Goal: Task Accomplishment & Management: Complete application form

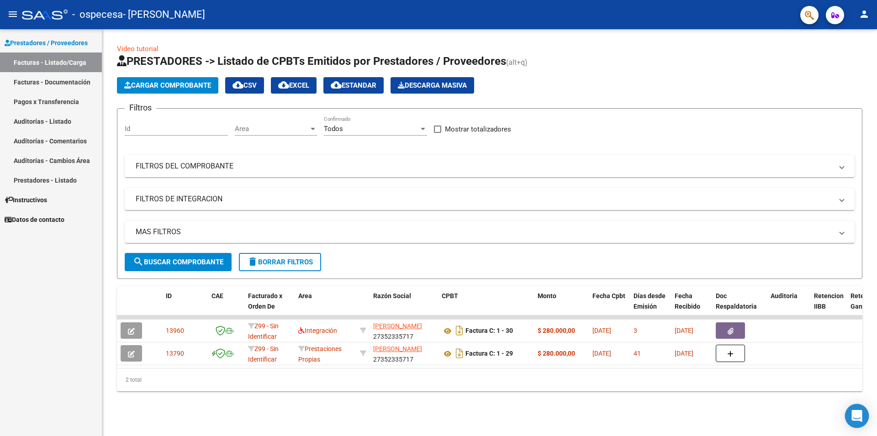
click at [854, 418] on icon "Open Intercom Messenger" at bounding box center [857, 416] width 12 height 12
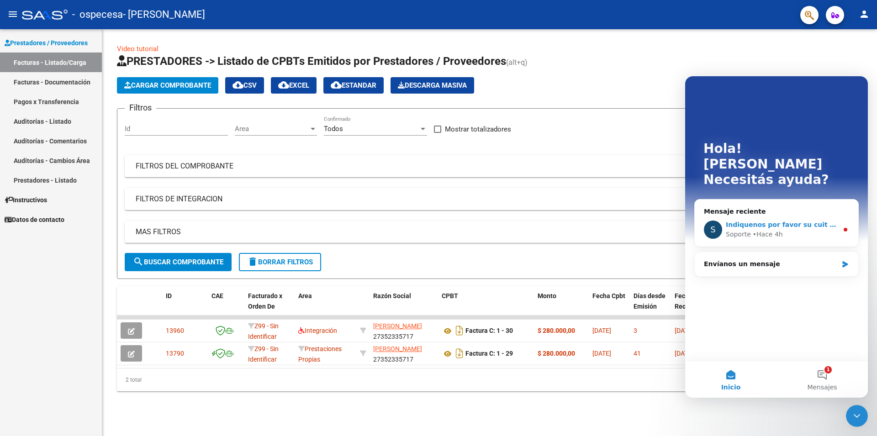
click at [810, 220] on div "Indiquenos por favor su cuit y número de fc para verificar en sistema" at bounding box center [782, 225] width 112 height 10
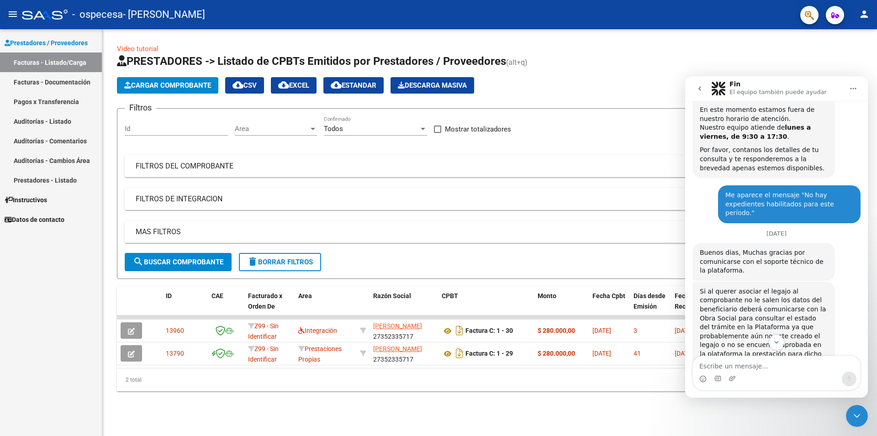
scroll to position [597, 0]
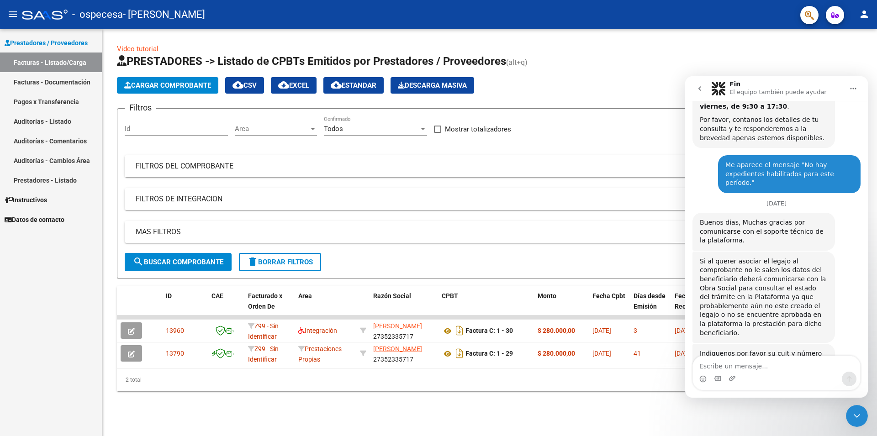
click at [780, 371] on textarea "Escribe un mensaje..." at bounding box center [776, 364] width 167 height 16
click at [789, 369] on textarea "Escribe un mensaje..." at bounding box center [776, 364] width 167 height 16
click at [739, 365] on textarea "Escribe un mensaje..." at bounding box center [776, 364] width 167 height 16
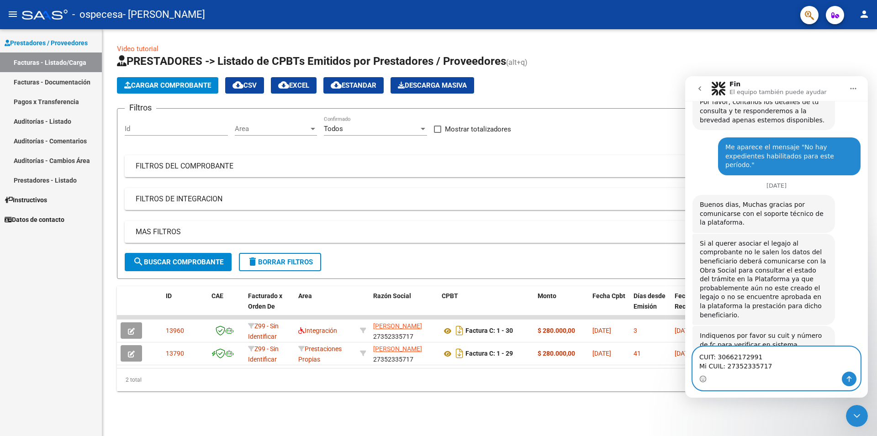
scroll to position [616, 0]
type textarea "CUIT: 30662172991 Mi CUIL: 27352335717 Número de factura: 30"
click at [848, 380] on icon "Enviar un mensaje…" at bounding box center [848, 378] width 7 height 7
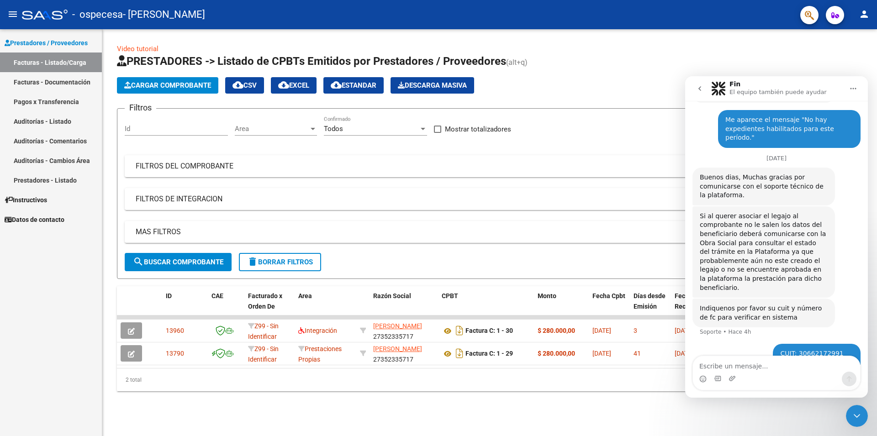
click at [780, 410] on div "Video tutorial PRESTADORES -> Listado de CPBTs Emitidos por Prestadores / Prove…" at bounding box center [489, 224] width 775 height 391
click at [734, 412] on div "Video tutorial PRESTADORES -> Listado de CPBTs Emitidos por Prestadores / Prove…" at bounding box center [489, 224] width 775 height 391
click at [742, 71] on app-list-header "PRESTADORES -> Listado de CPBTs Emitidos por Prestadores / Proveedores (alt+q) …" at bounding box center [489, 166] width 745 height 225
click at [857, 417] on icon "Cerrar Intercom Messenger" at bounding box center [857, 416] width 6 height 4
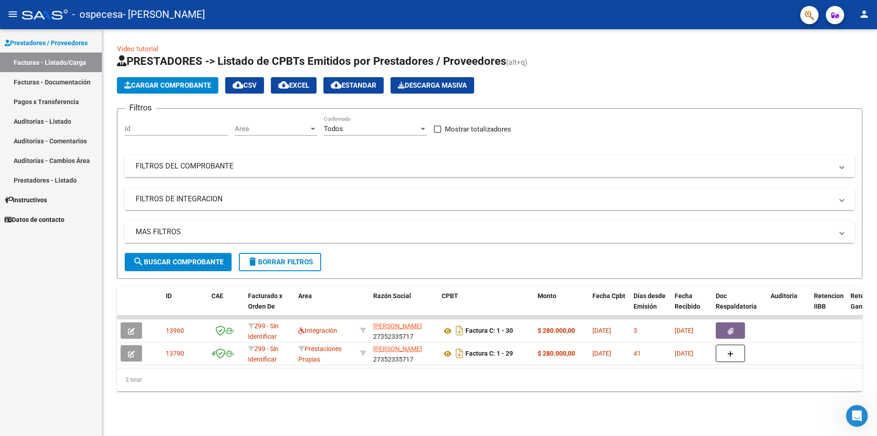
scroll to position [0, 0]
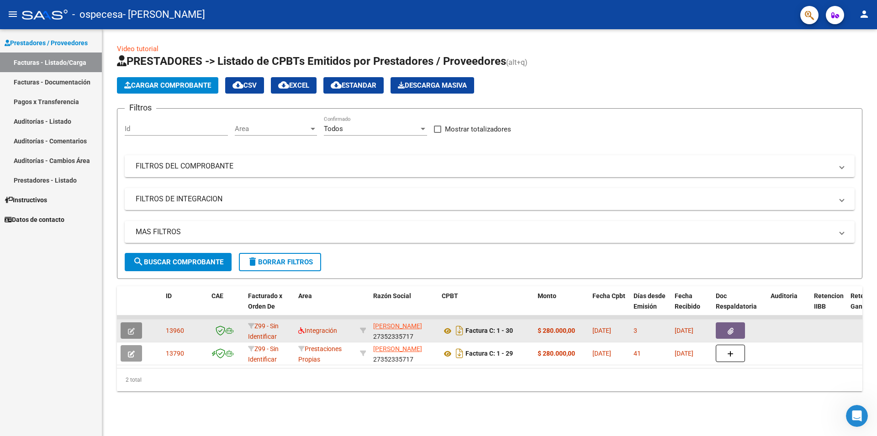
click at [134, 331] on icon "button" at bounding box center [131, 331] width 7 height 7
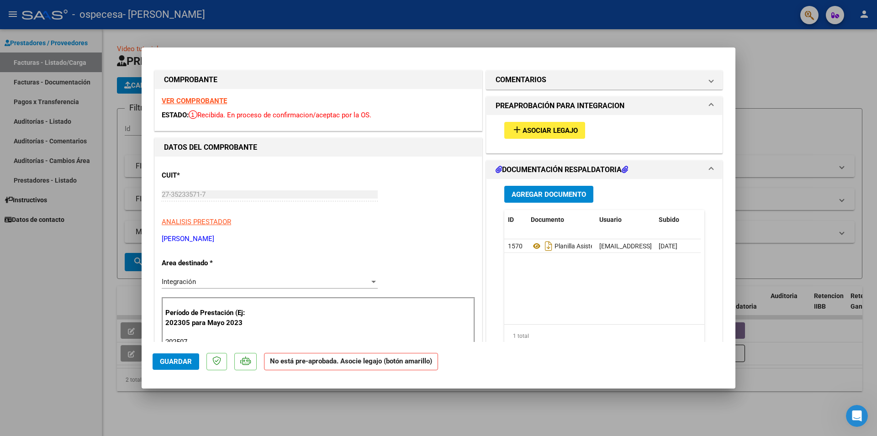
click at [549, 129] on span "Asociar Legajo" at bounding box center [549, 130] width 55 height 8
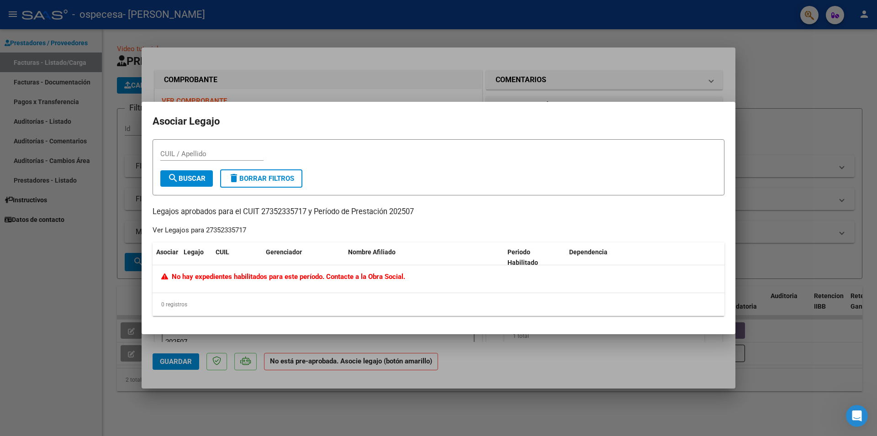
click at [582, 84] on div at bounding box center [438, 218] width 877 height 436
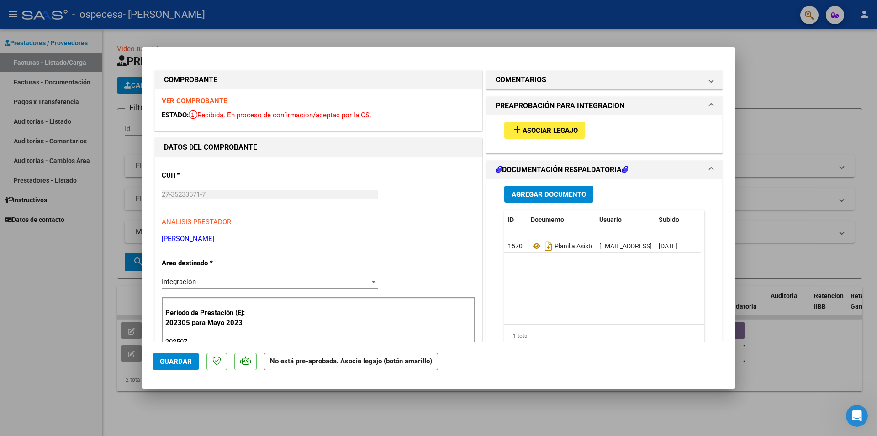
click at [613, 39] on div at bounding box center [438, 218] width 877 height 436
type input "$ 0,00"
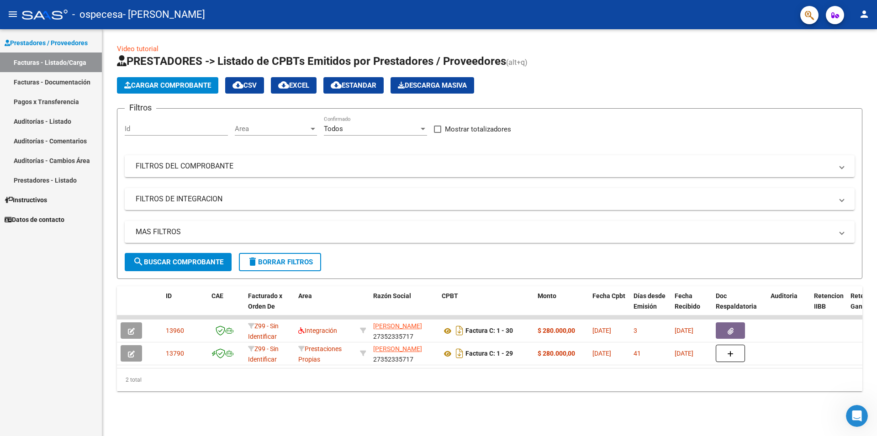
click at [857, 412] on icon "Abrir Intercom Messenger" at bounding box center [856, 416] width 15 height 15
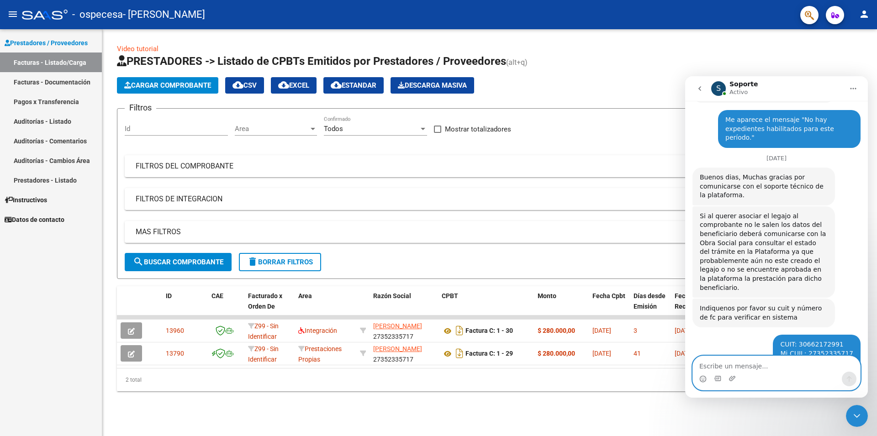
scroll to position [750, 0]
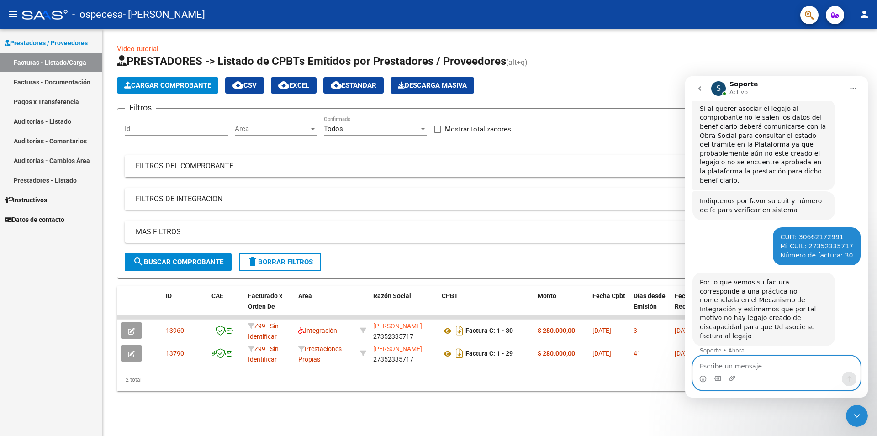
click at [798, 363] on textarea "Escribe un mensaje..." at bounding box center [776, 364] width 167 height 16
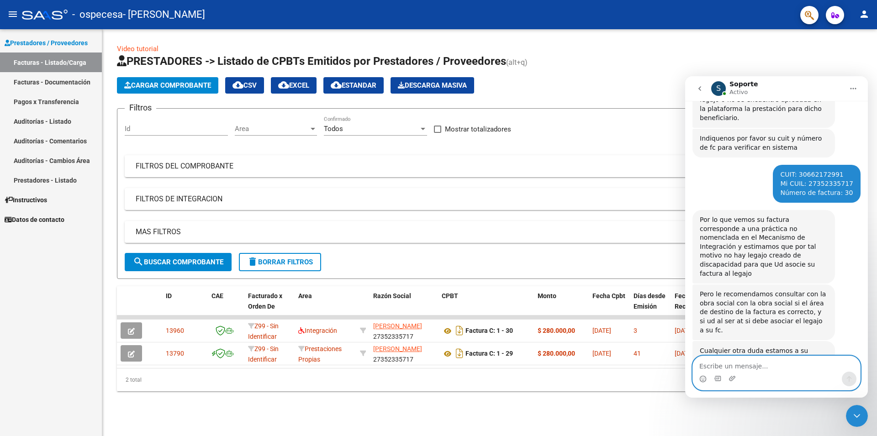
scroll to position [813, 0]
type textarea "Ok, gracias."
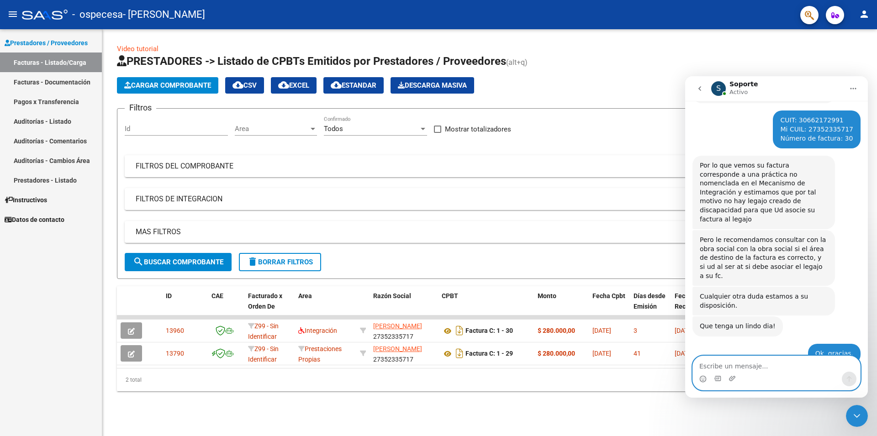
scroll to position [867, 0]
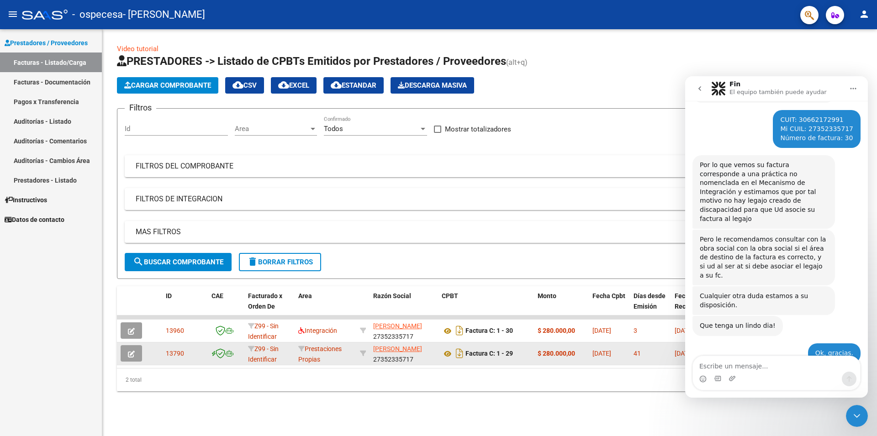
click at [131, 358] on button "button" at bounding box center [131, 353] width 21 height 16
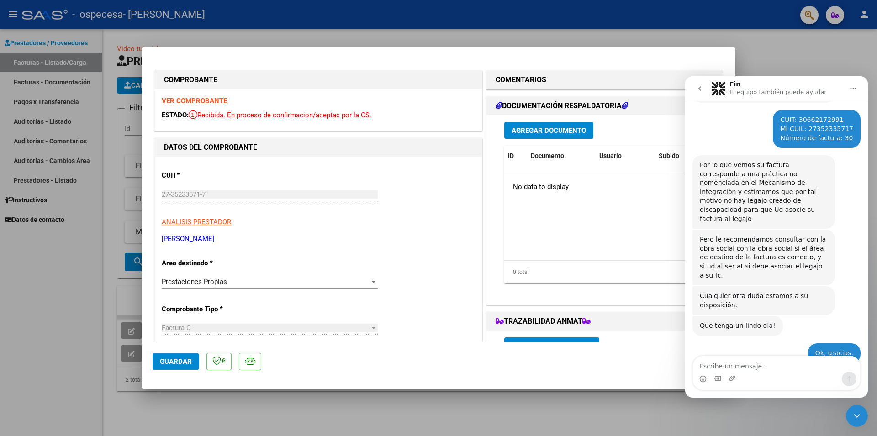
click at [620, 103] on h1 "DOCUMENTACIÓN RESPALDATORIA" at bounding box center [561, 105] width 132 height 11
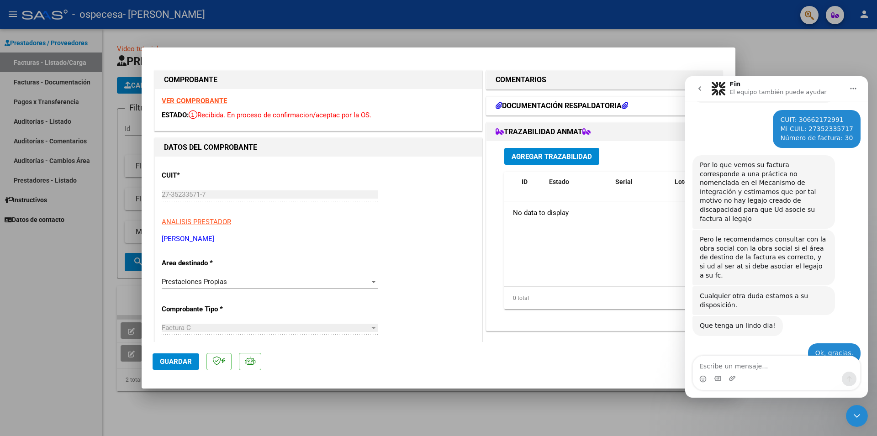
click at [620, 103] on h1 "DOCUMENTACIÓN RESPALDATORIA" at bounding box center [561, 105] width 132 height 11
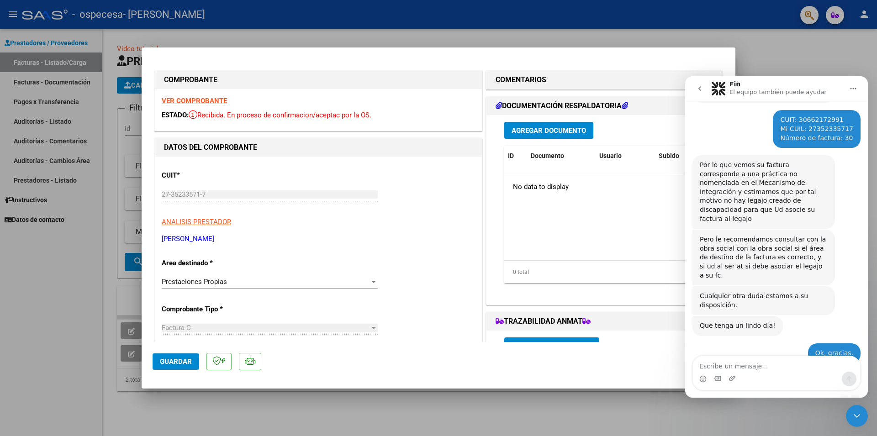
click at [775, 49] on div at bounding box center [438, 218] width 877 height 436
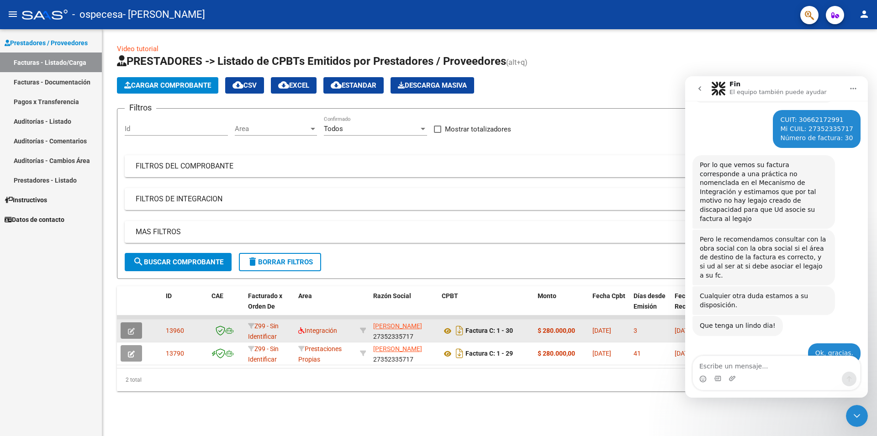
click at [127, 337] on button "button" at bounding box center [131, 330] width 21 height 16
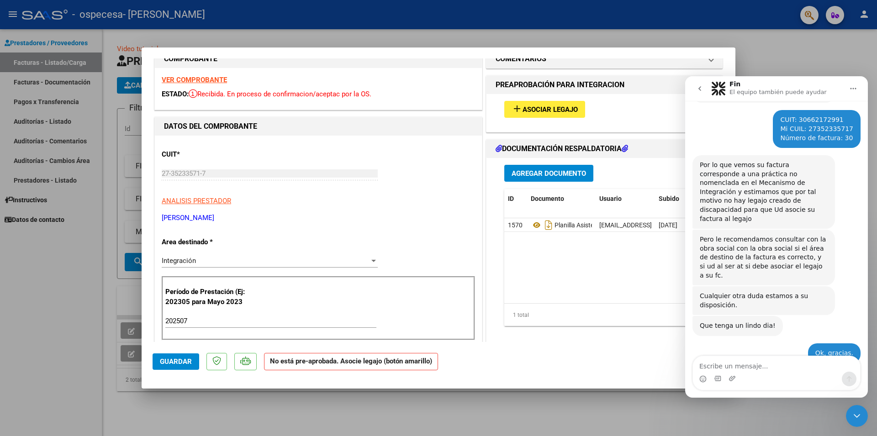
scroll to position [70, 0]
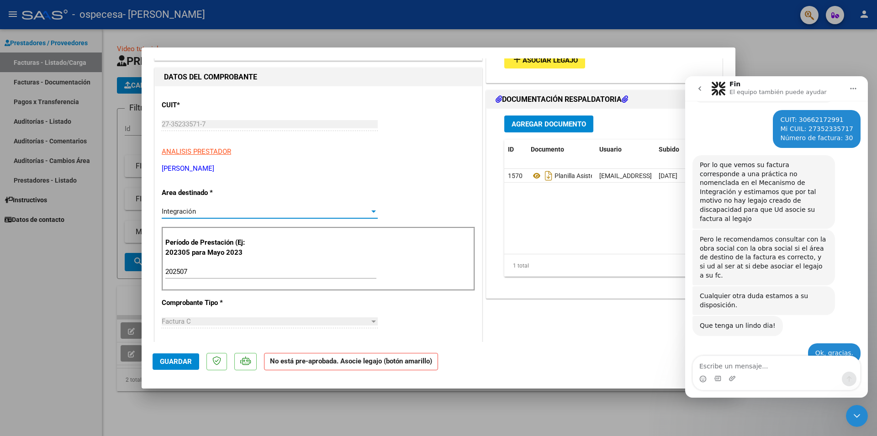
click at [370, 210] on div at bounding box center [373, 211] width 8 height 7
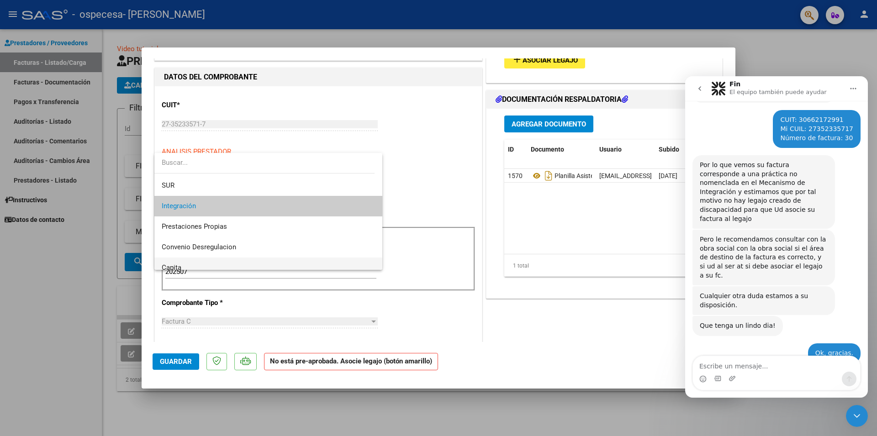
scroll to position [0, 0]
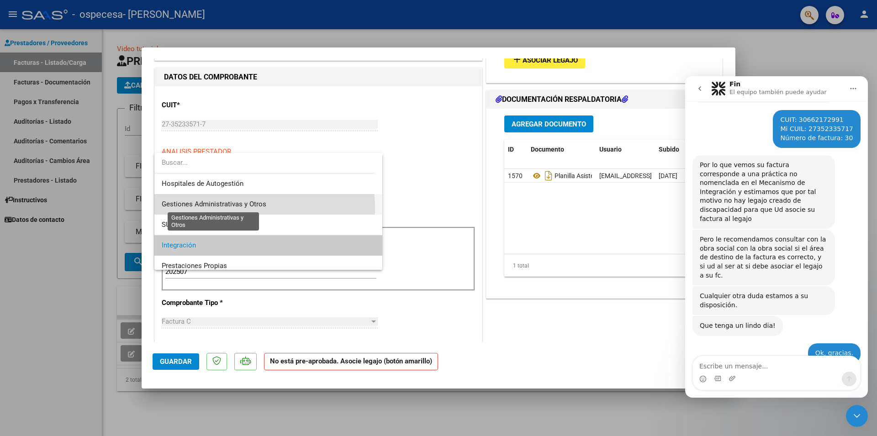
click at [259, 207] on span "Gestiones Administrativas y Otros" at bounding box center [214, 204] width 105 height 8
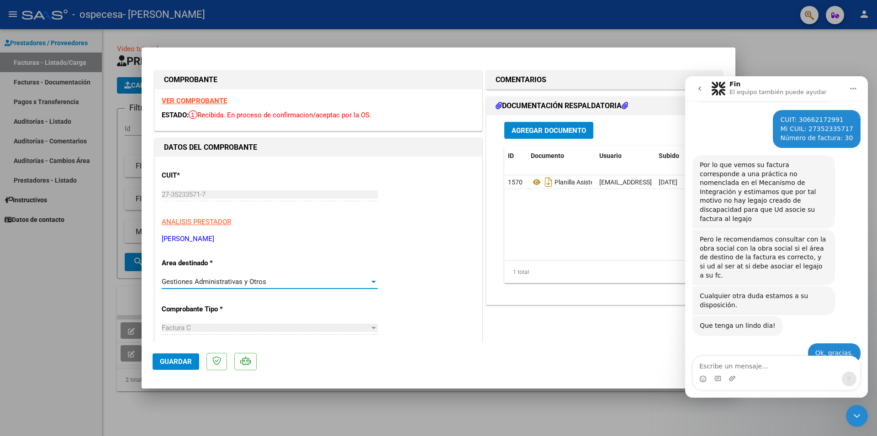
click at [179, 361] on span "Guardar" at bounding box center [176, 362] width 32 height 8
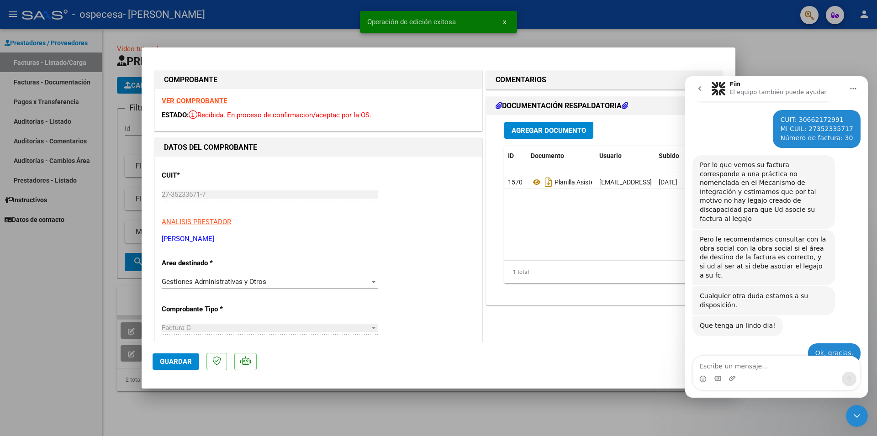
click at [776, 52] on div at bounding box center [438, 218] width 877 height 436
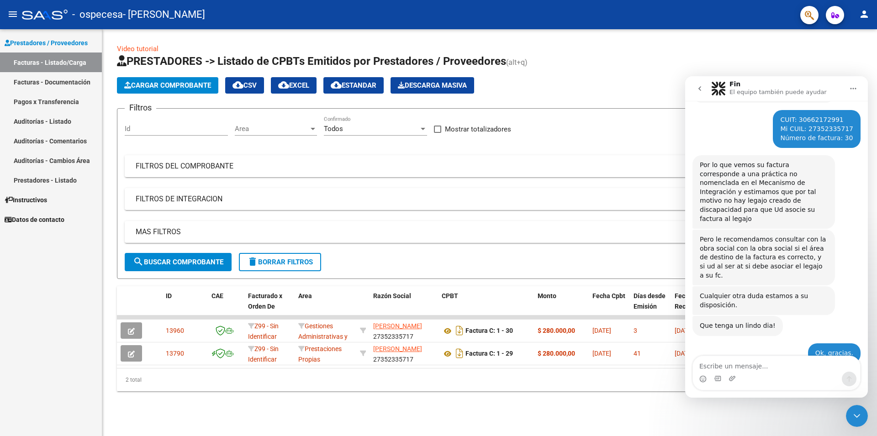
click at [799, 63] on h1 "PRESTADORES -> Listado de CPBTs Emitidos por Prestadores / Proveedores (alt+q)" at bounding box center [489, 62] width 745 height 16
click at [824, 87] on div "Fin El equipo también puede ayudar" at bounding box center [777, 89] width 132 height 16
click at [853, 415] on icon "Cerrar Intercom Messenger" at bounding box center [856, 416] width 11 height 11
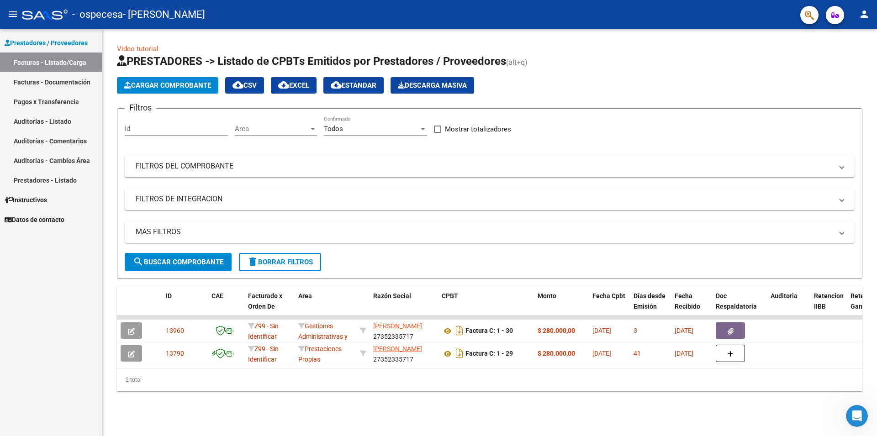
click at [862, 418] on div "Abrir Intercom Messenger" at bounding box center [857, 416] width 30 height 30
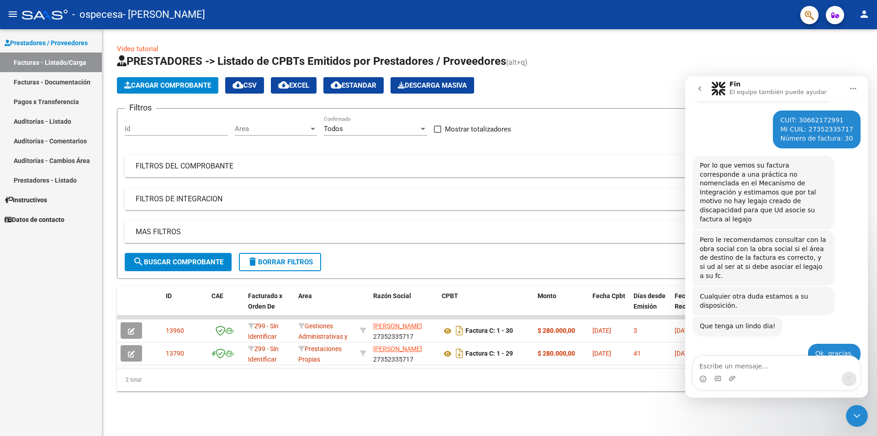
scroll to position [867, 0]
click at [864, 418] on div "Cerrar Intercom Messenger" at bounding box center [857, 416] width 22 height 22
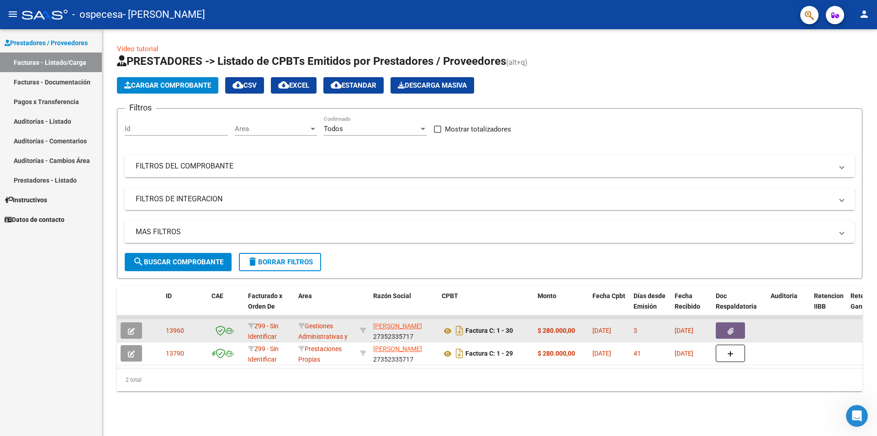
click at [133, 329] on icon "button" at bounding box center [131, 331] width 7 height 7
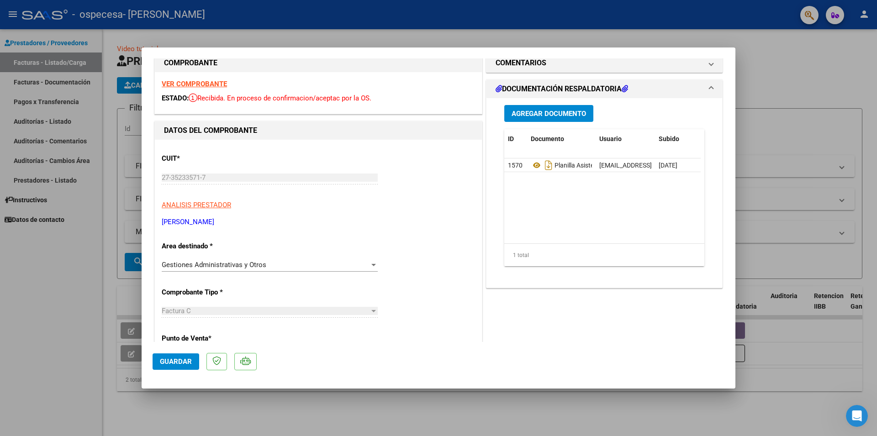
scroll to position [0, 0]
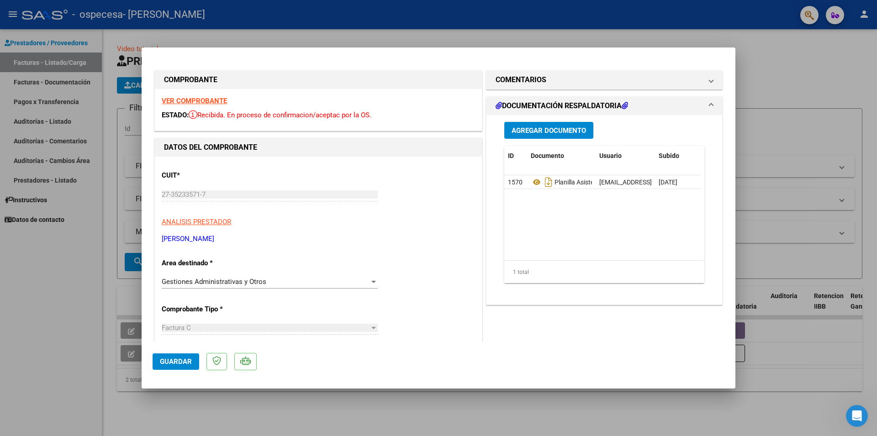
click at [563, 22] on div at bounding box center [438, 218] width 877 height 436
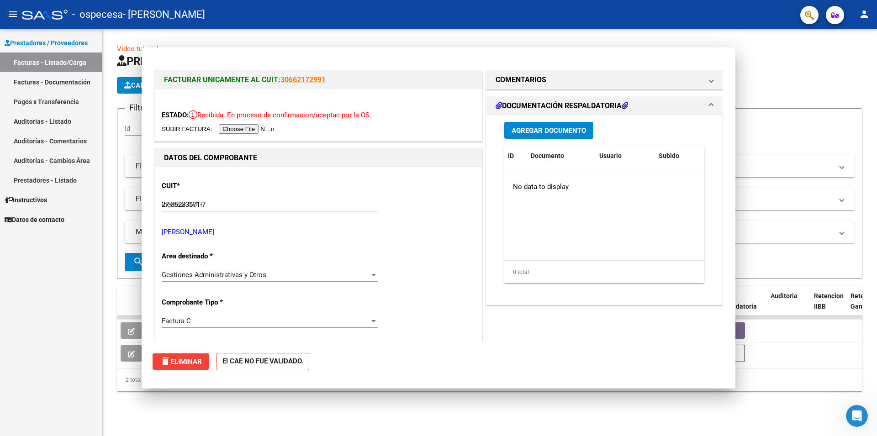
type input "$ 0,00"
